Goal: Task Accomplishment & Management: Manage account settings

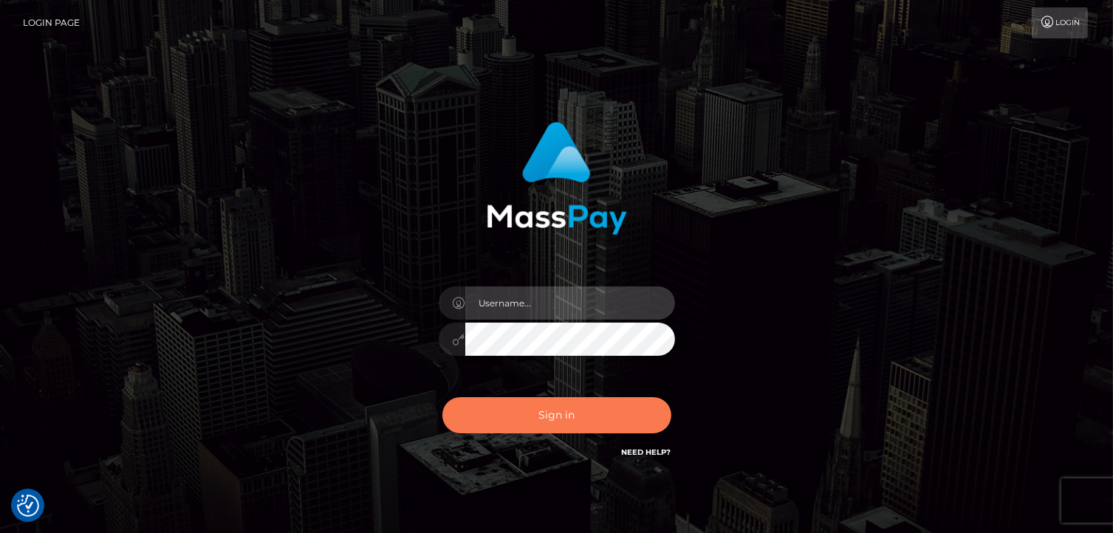
type input "[PERSON_NAME].megabonanza"
click at [553, 414] on button "Sign in" at bounding box center [556, 415] width 229 height 36
type input "Lawrence.megabonanza"
click at [558, 412] on button "Sign in" at bounding box center [556, 415] width 229 height 36
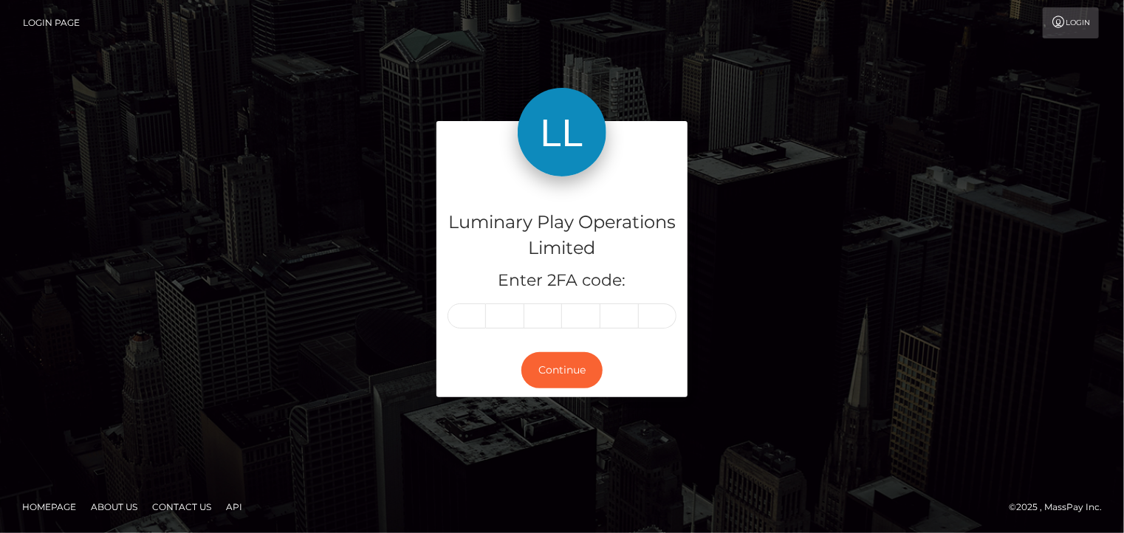
click at [465, 318] on input "text" at bounding box center [467, 316] width 38 height 25
type input "3"
type input "1"
type input "6"
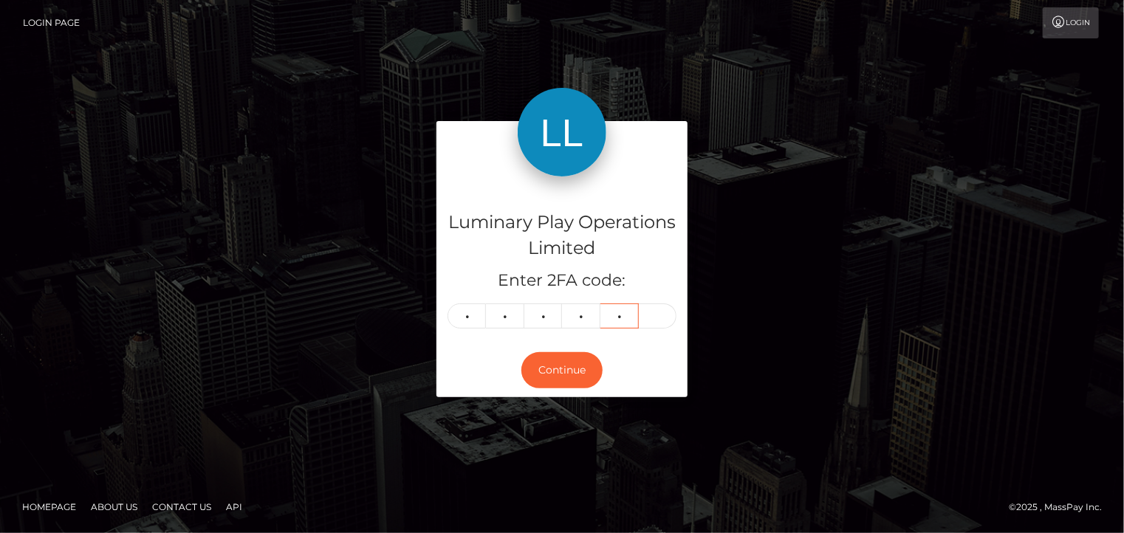
type input "8"
type input "6"
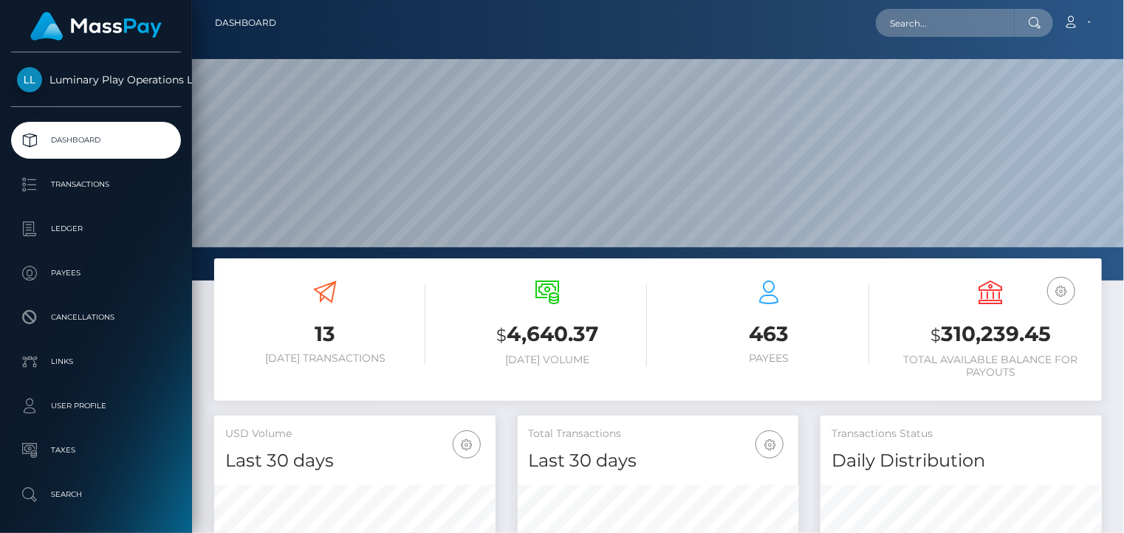
scroll to position [261, 281]
drag, startPoint x: 1056, startPoint y: 335, endPoint x: 945, endPoint y: 327, distance: 111.0
click at [945, 327] on h3 "$ 310,239.45" at bounding box center [991, 335] width 200 height 30
copy h3 "310,239.45"
